Goal: Task Accomplishment & Management: Manage account settings

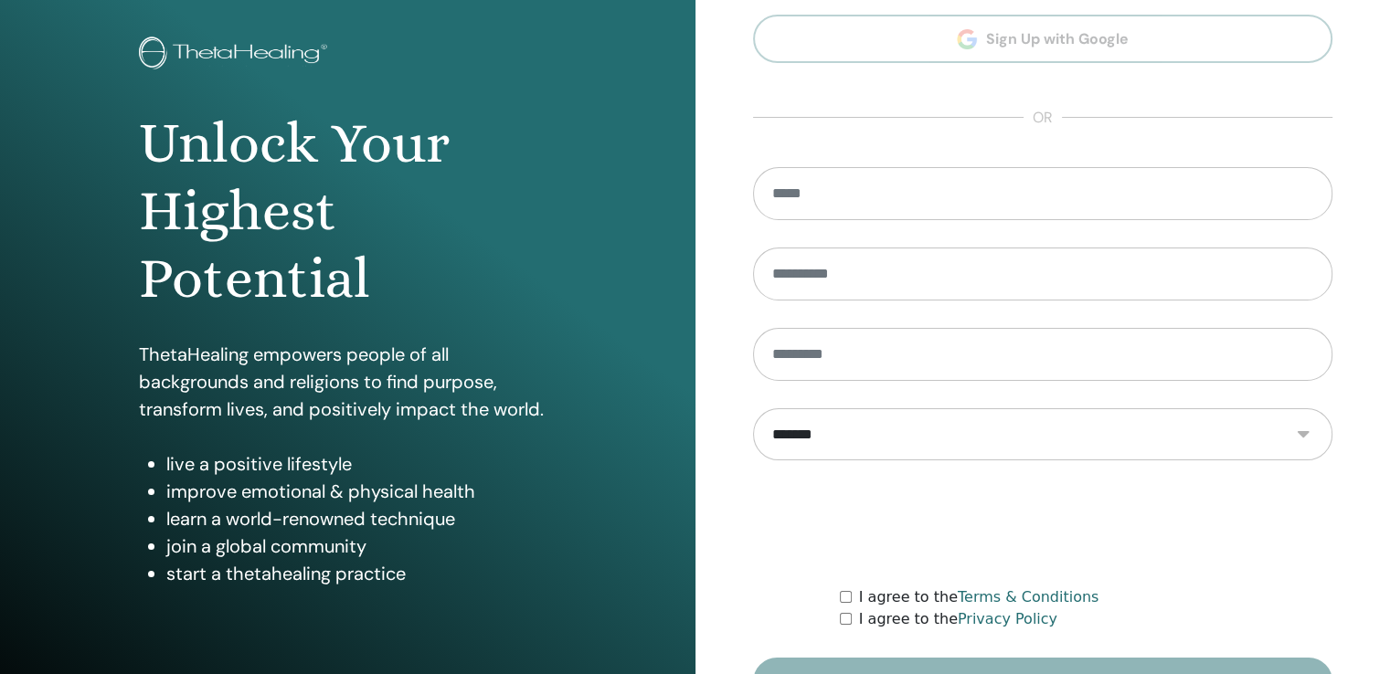
scroll to position [203, 0]
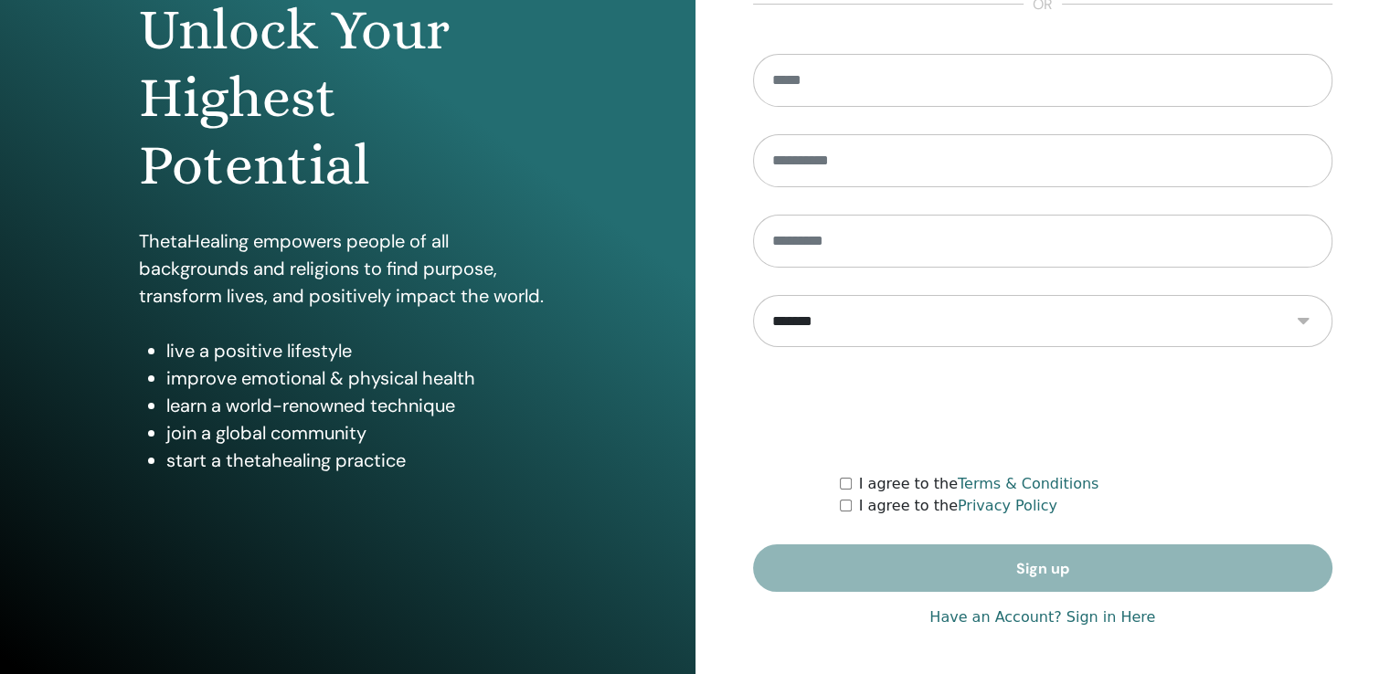
type input "**********"
click at [968, 619] on link "Have an Account? Sign in Here" at bounding box center [1042, 618] width 226 height 22
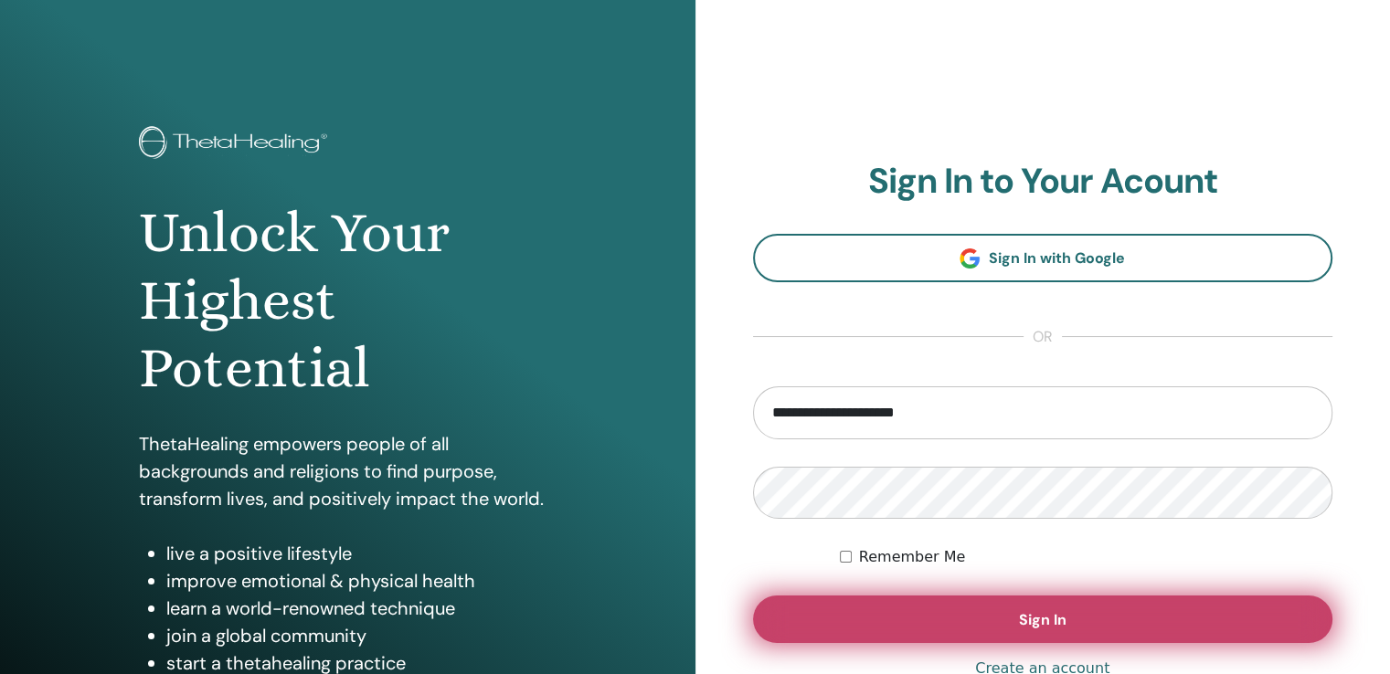
click at [994, 632] on button "Sign In" at bounding box center [1043, 620] width 580 height 48
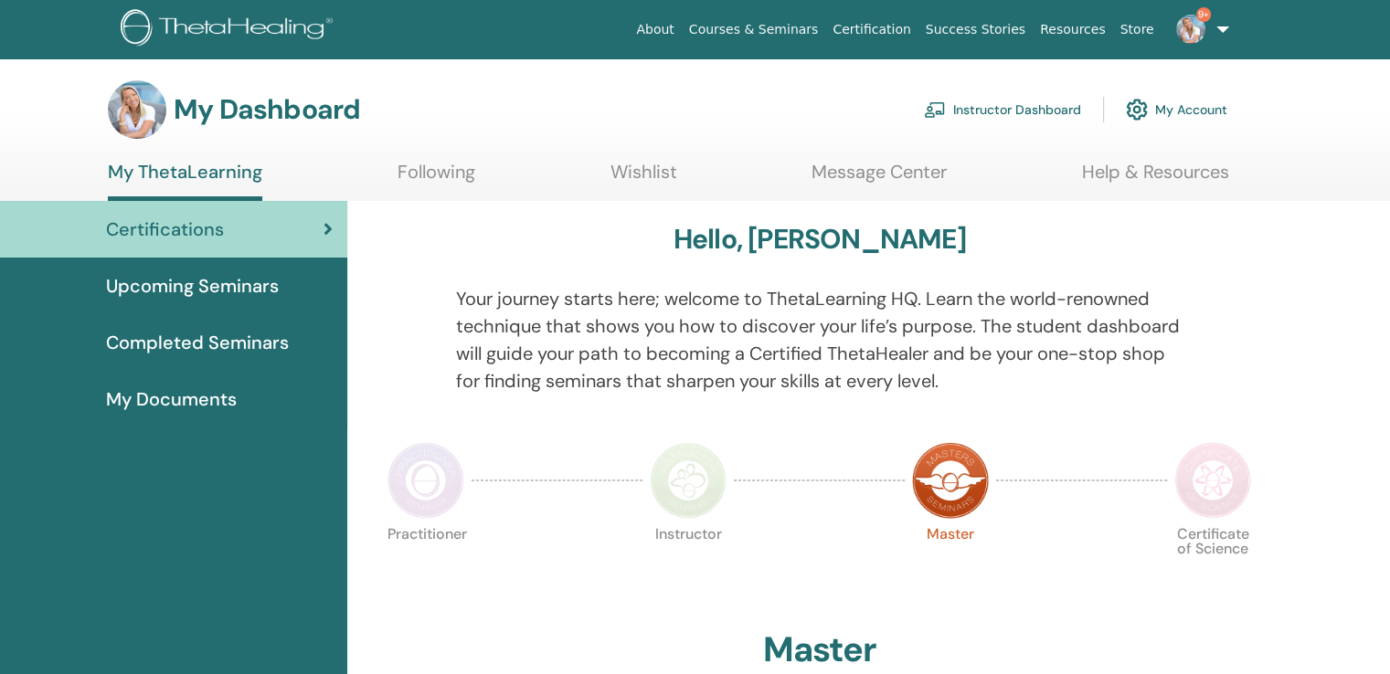
click at [224, 293] on span "Upcoming Seminars" at bounding box center [192, 285] width 173 height 27
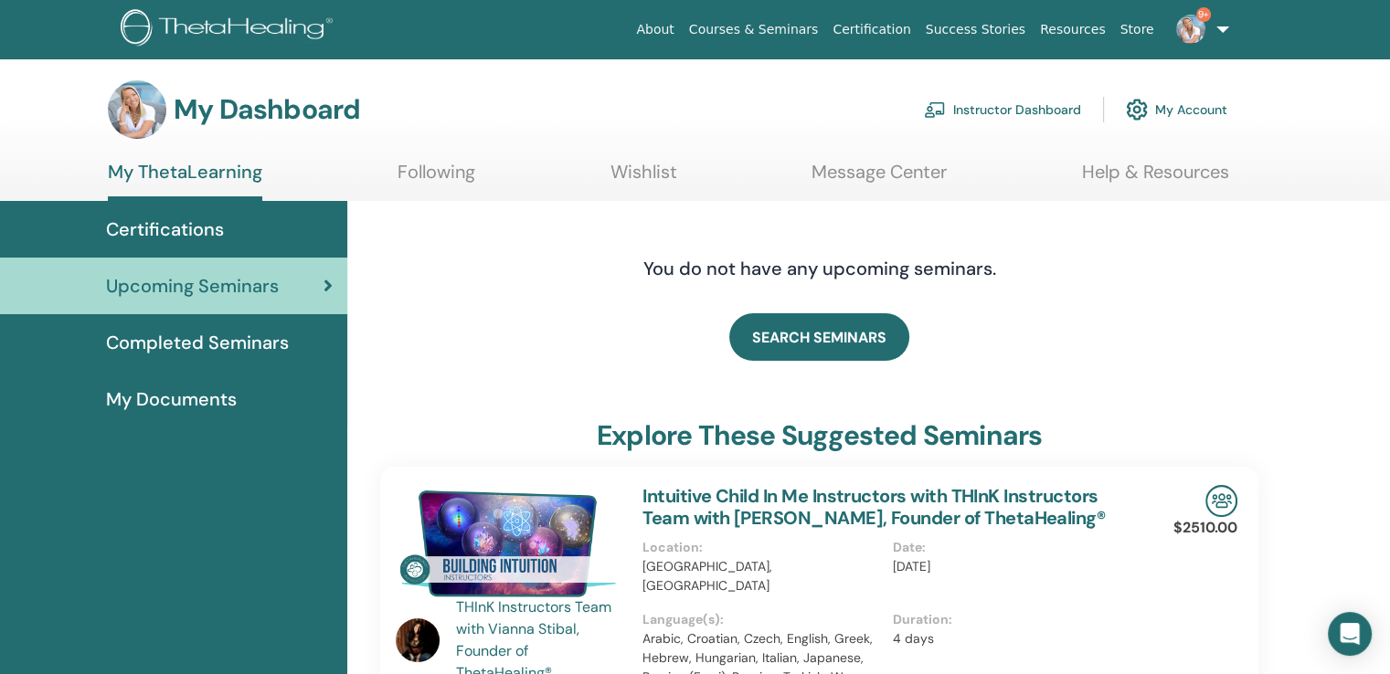
click at [1020, 112] on link "Instructor Dashboard" at bounding box center [1002, 110] width 157 height 40
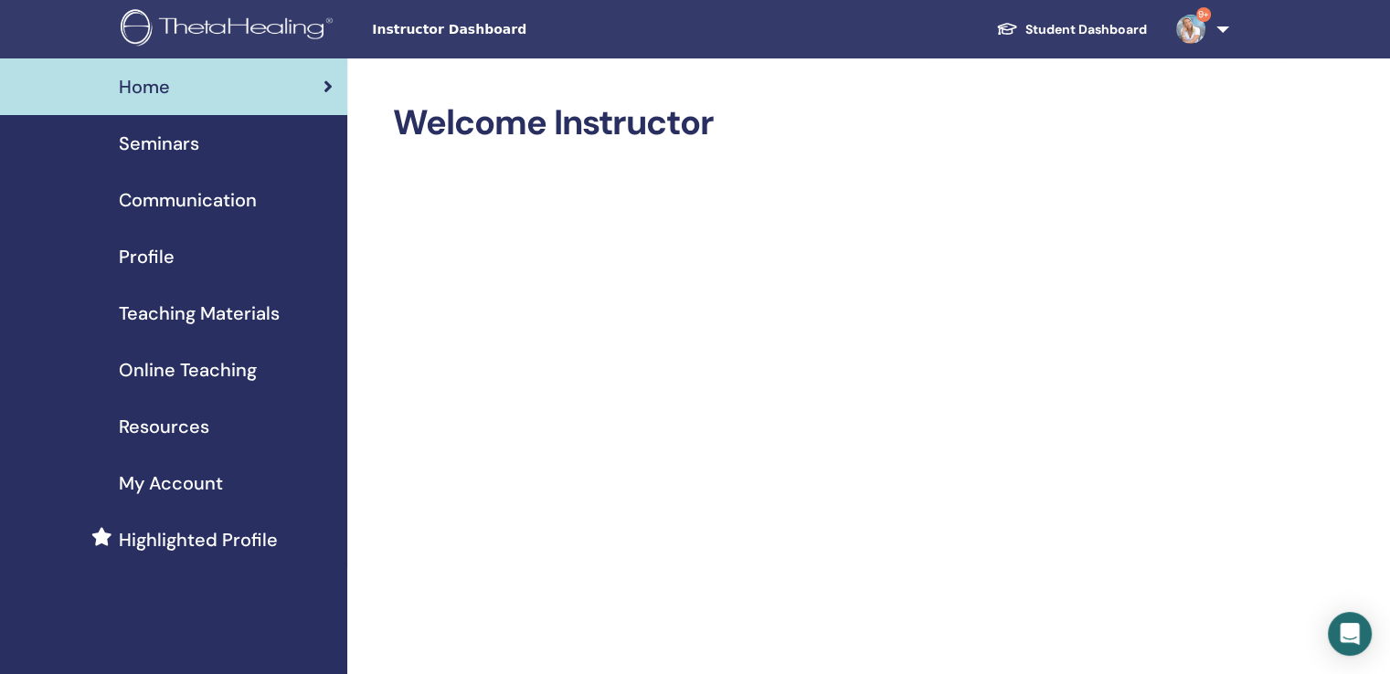
click at [148, 145] on span "Seminars" at bounding box center [159, 143] width 80 height 27
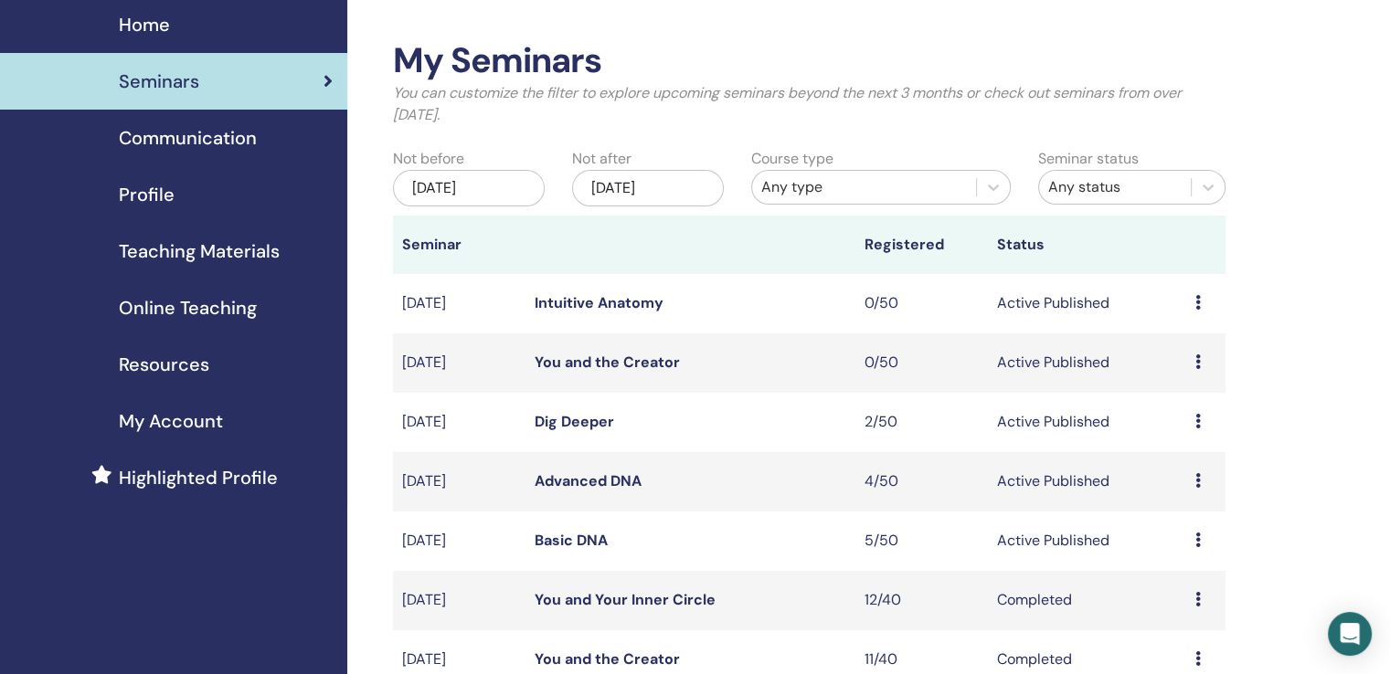
scroll to position [91, 0]
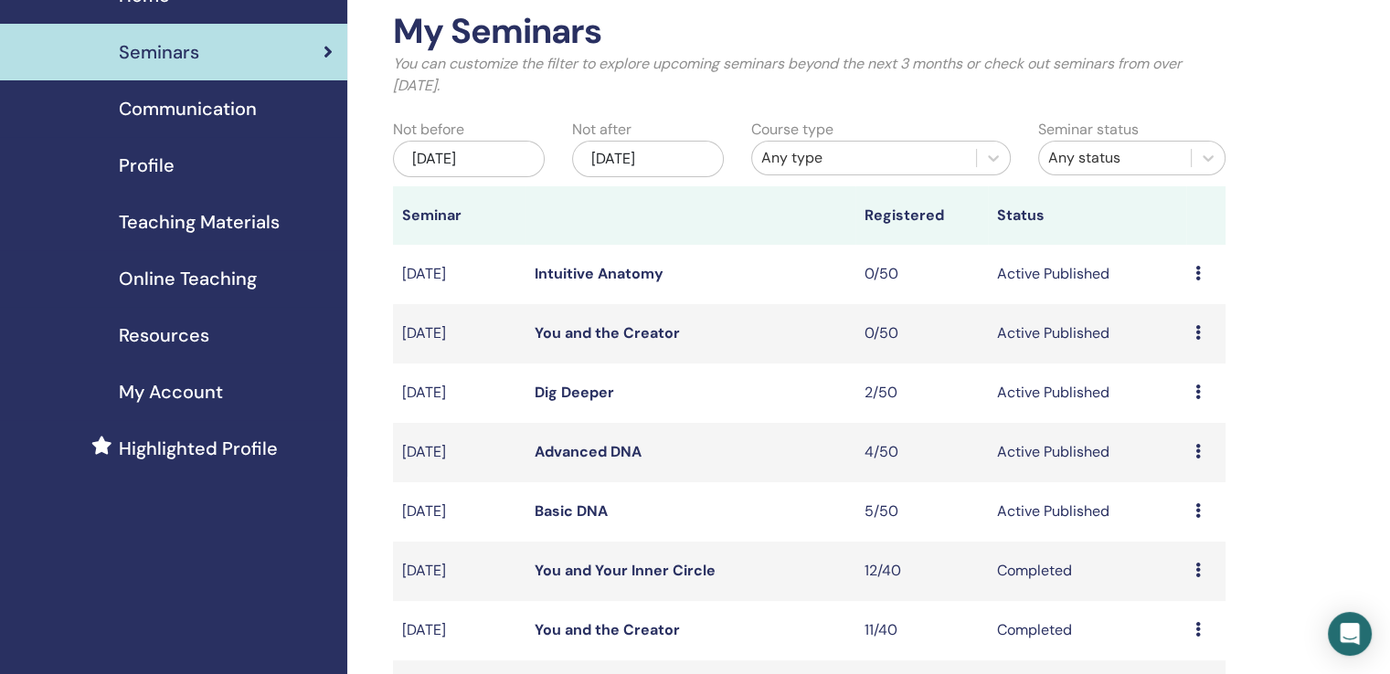
click at [1198, 509] on icon at bounding box center [1197, 510] width 5 height 15
click at [1197, 578] on link "Attendees" at bounding box center [1184, 578] width 69 height 19
